Goal: Transaction & Acquisition: Purchase product/service

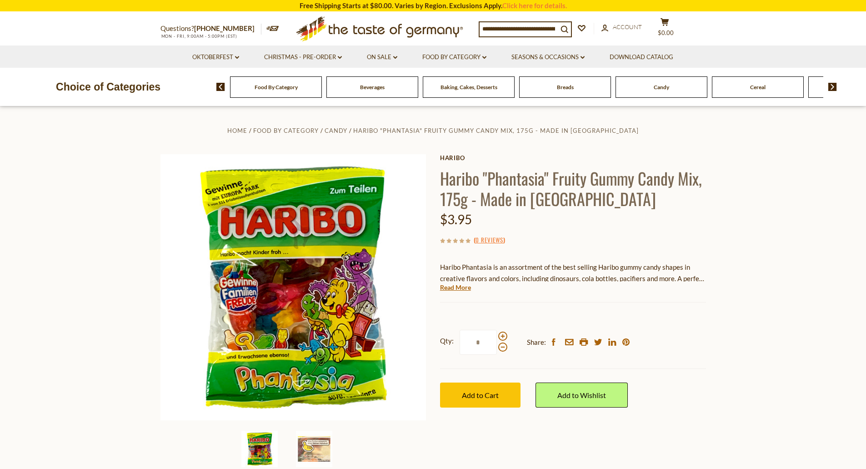
click at [500, 27] on input at bounding box center [519, 28] width 78 height 13
type input "******"
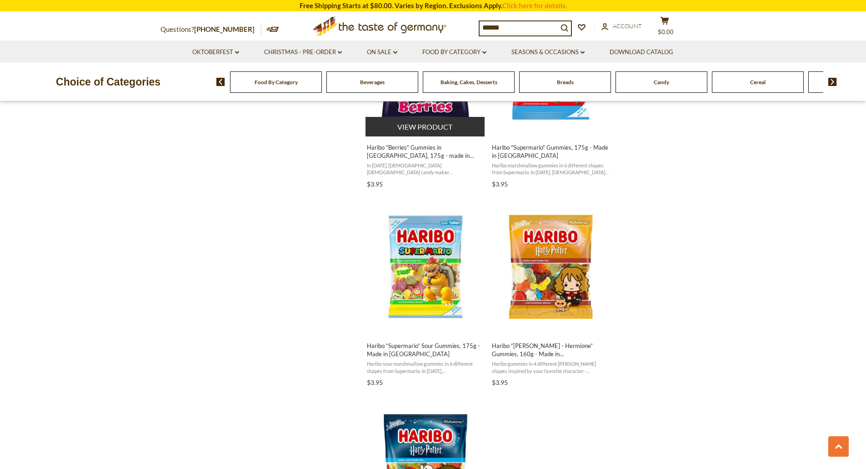
scroll to position [1456, 0]
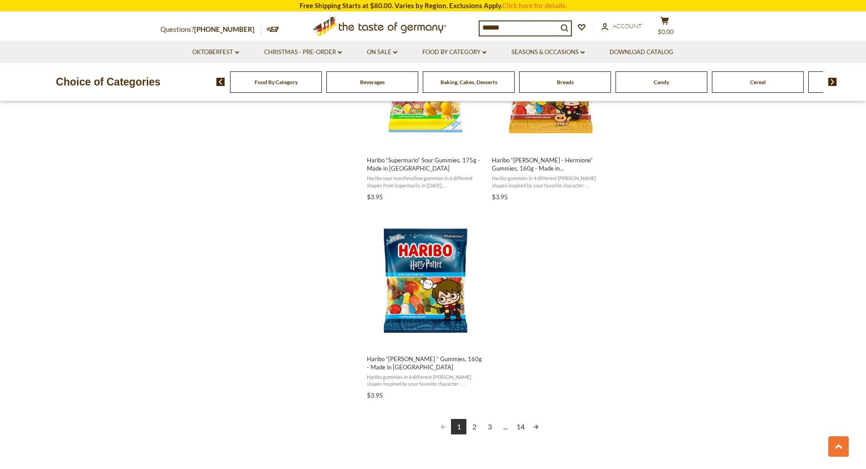
click at [477, 426] on link "2" at bounding box center [474, 426] width 15 height 15
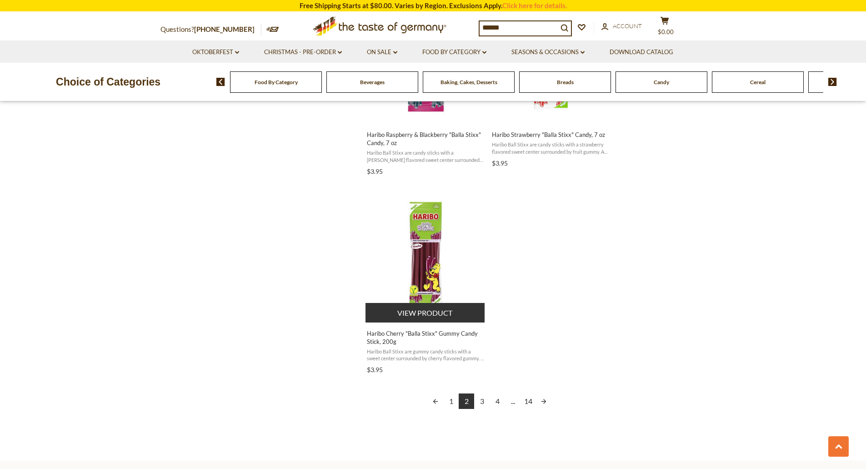
scroll to position [1592, 0]
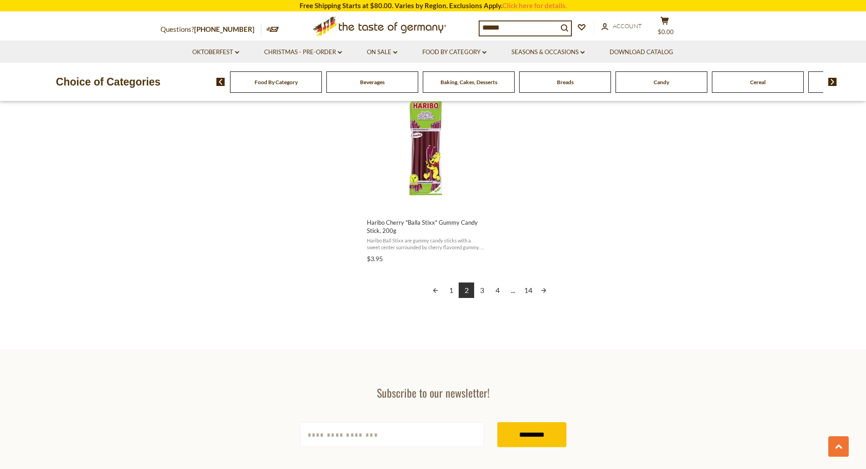
click at [483, 282] on link "3" at bounding box center [481, 289] width 15 height 15
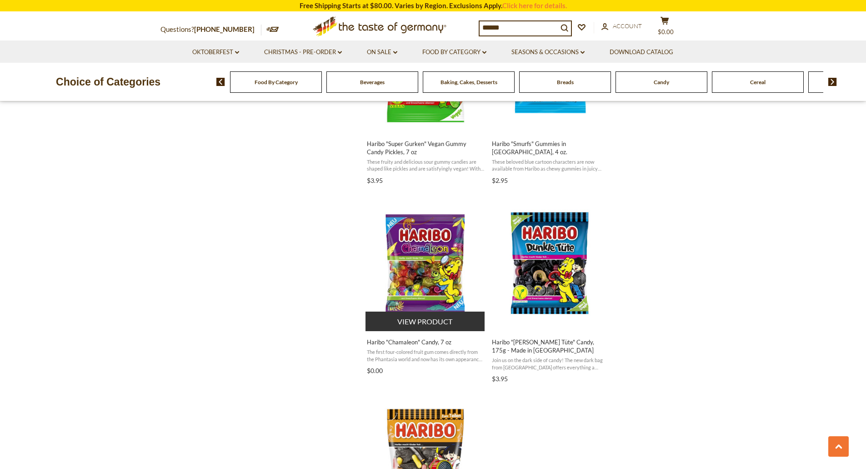
scroll to position [1592, 0]
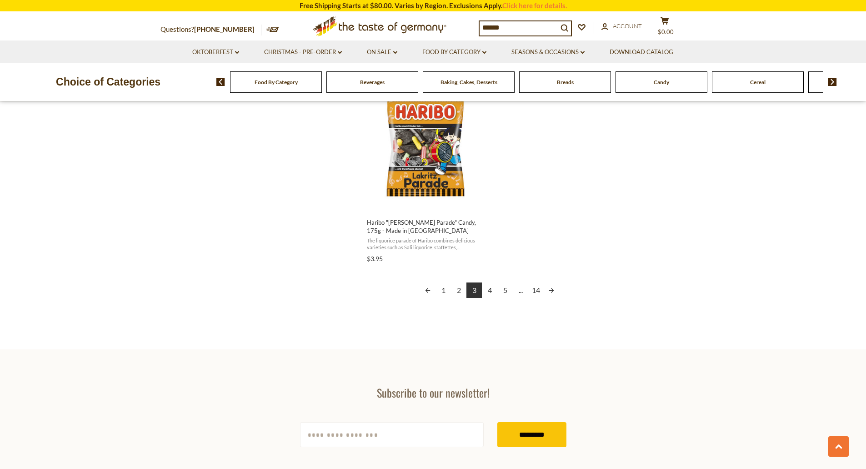
click at [489, 292] on link "4" at bounding box center [489, 289] width 15 height 15
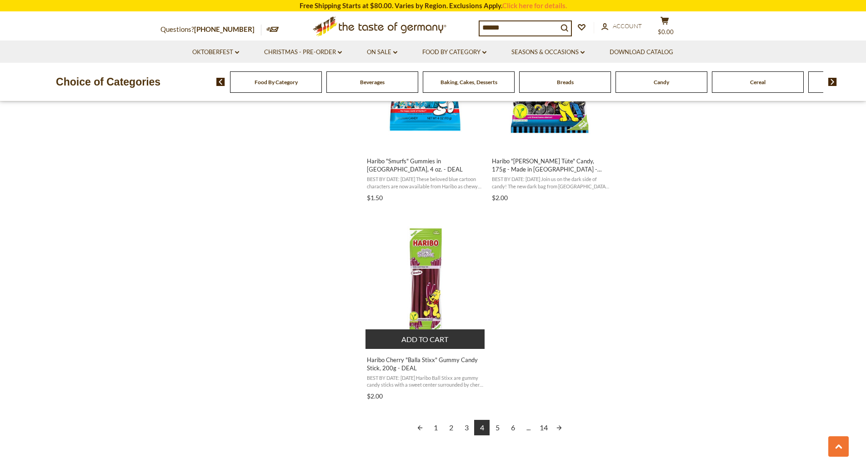
scroll to position [1456, 0]
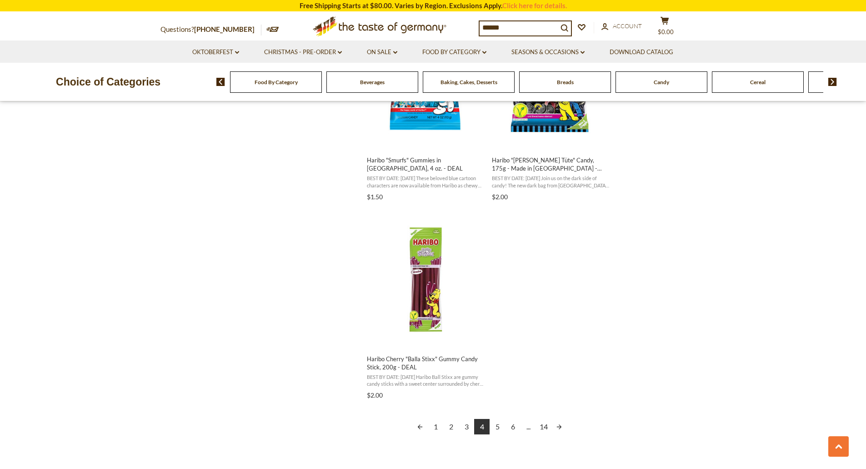
click at [499, 419] on link "5" at bounding box center [497, 426] width 15 height 15
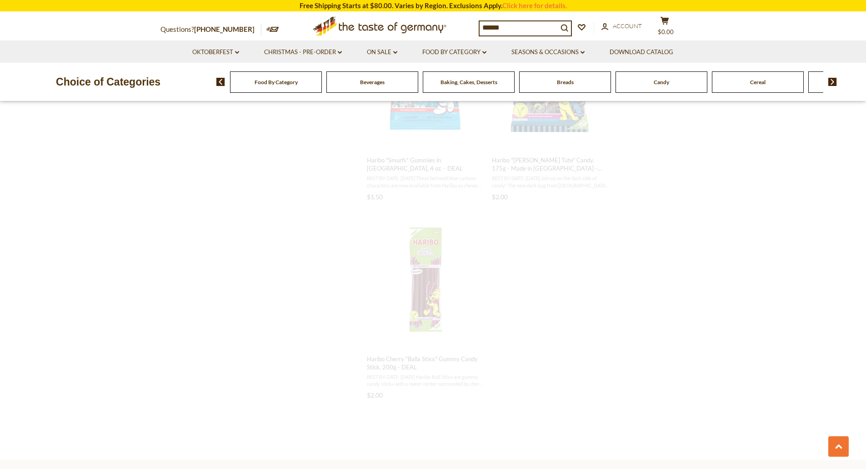
scroll to position [625, 0]
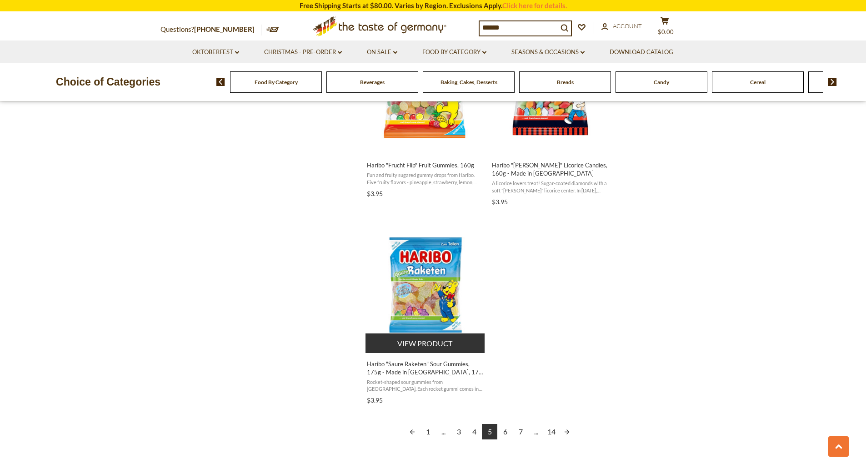
scroll to position [1637, 0]
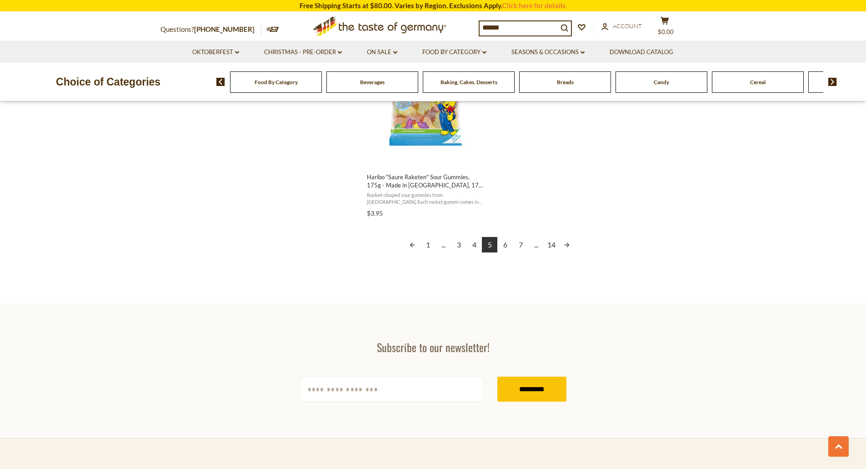
click at [505, 247] on link "6" at bounding box center [505, 244] width 15 height 15
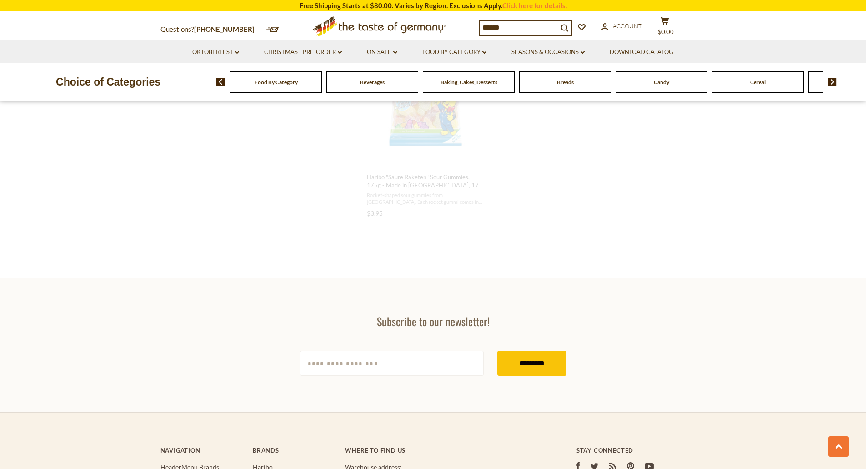
scroll to position [755, 0]
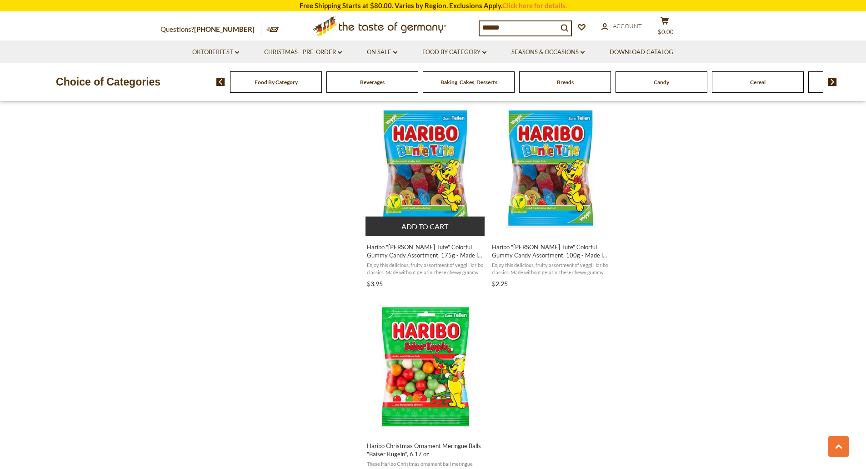
scroll to position [1501, 0]
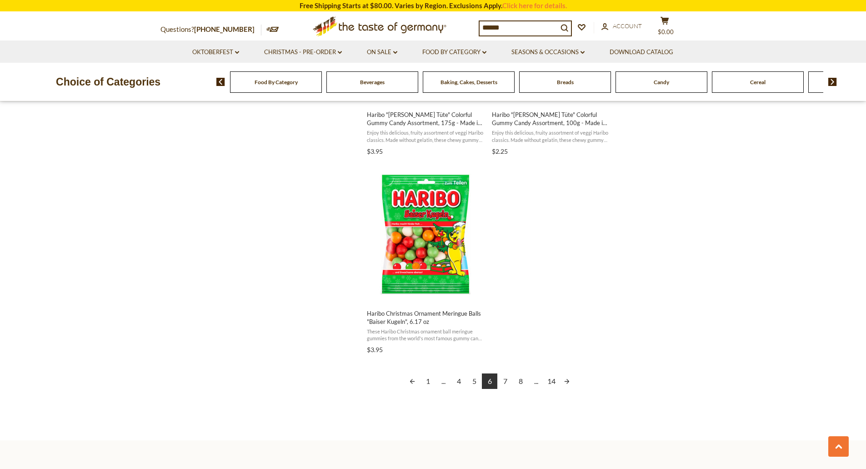
click at [503, 382] on link "7" at bounding box center [505, 380] width 15 height 15
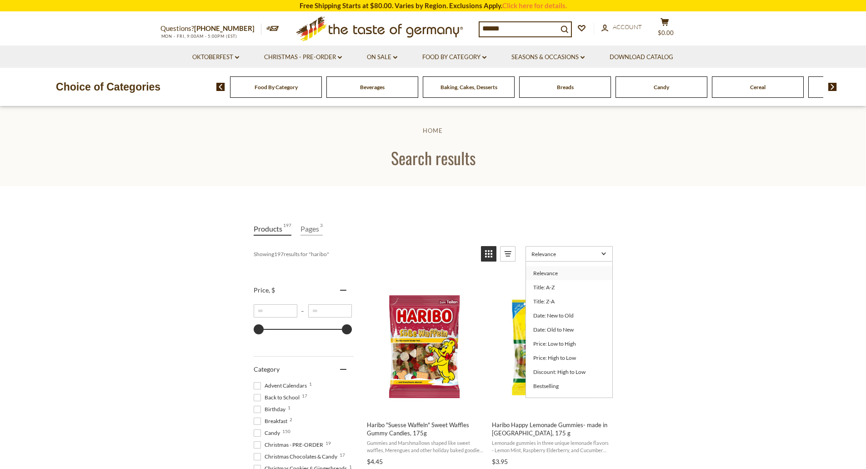
click at [553, 256] on span "Relevance" at bounding box center [565, 254] width 67 height 7
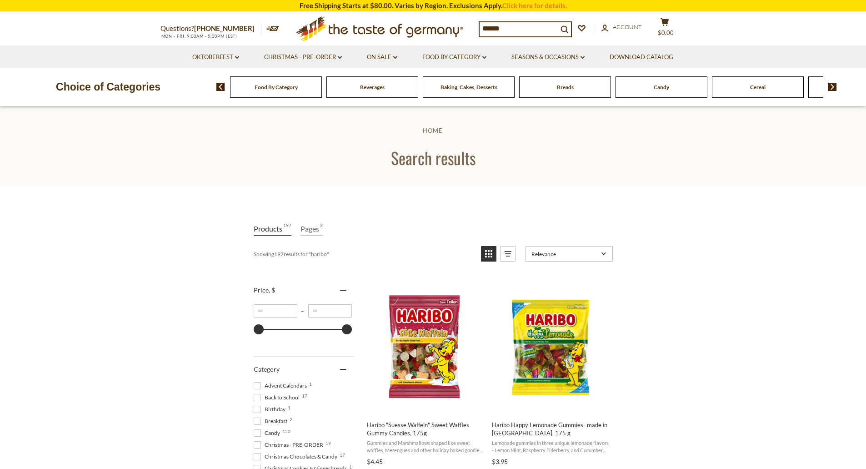
click at [553, 256] on span "Relevance" at bounding box center [565, 254] width 67 height 7
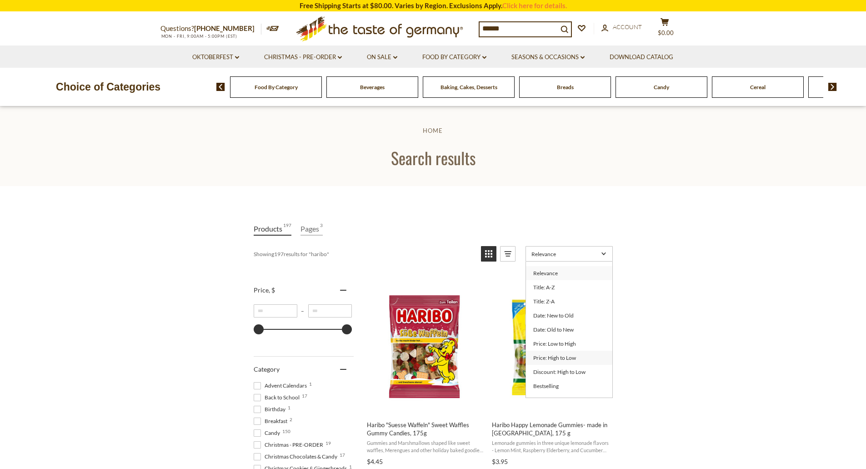
click at [571, 359] on link "Price: High to Low" at bounding box center [569, 358] width 86 height 14
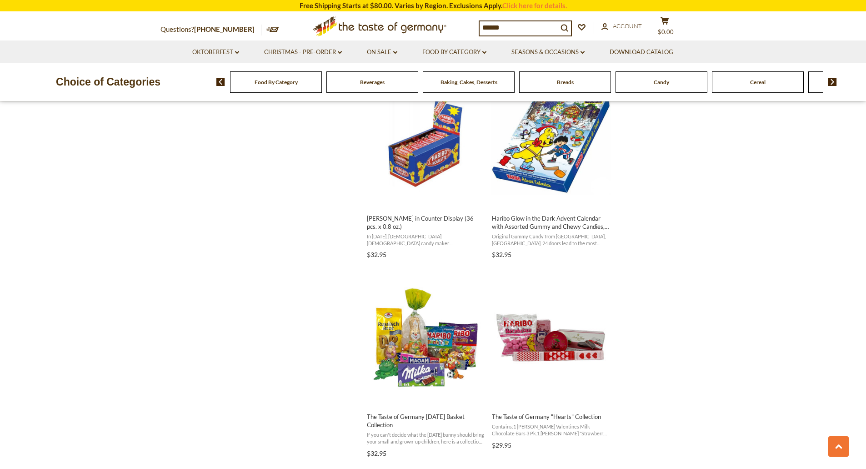
scroll to position [1274, 0]
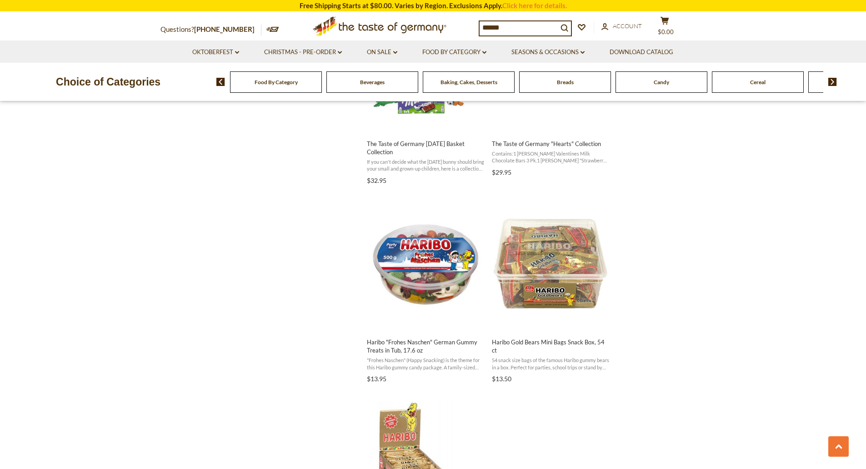
click at [541, 30] on input "******" at bounding box center [519, 27] width 78 height 13
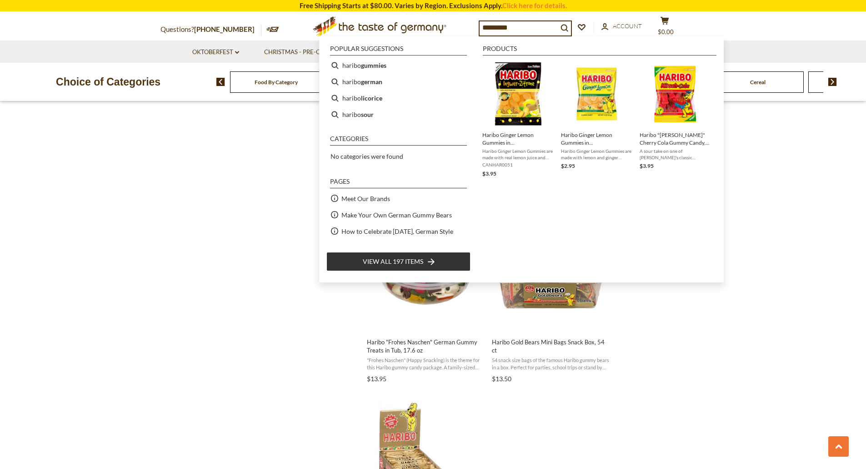
type input "**********"
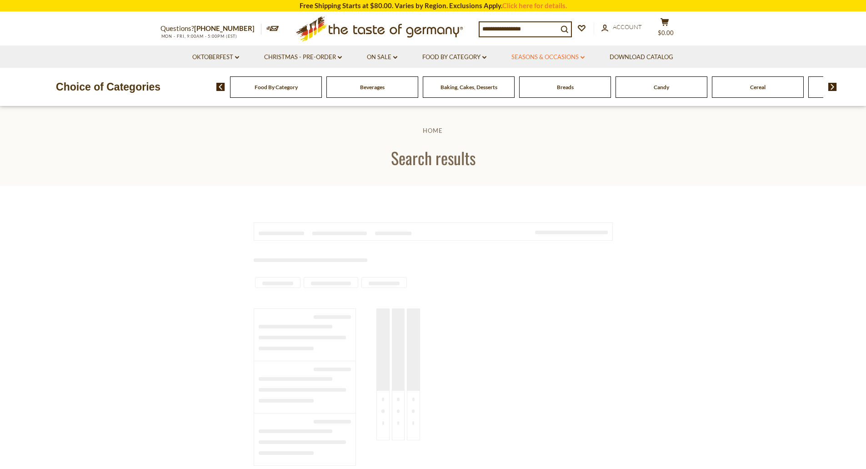
type input "**********"
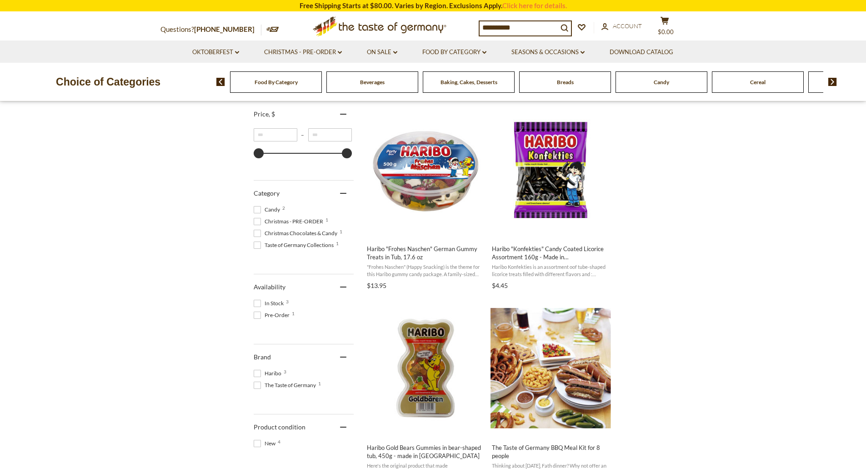
scroll to position [45, 0]
